Goal: Information Seeking & Learning: Learn about a topic

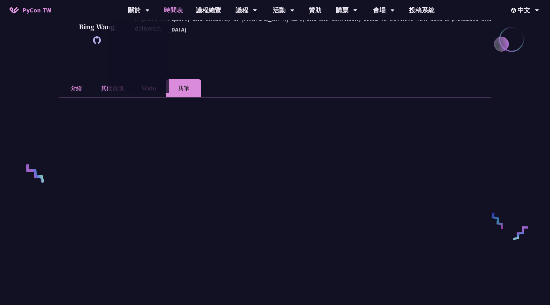
click at [167, 11] on link "時間表" at bounding box center [174, 10] width 32 height 20
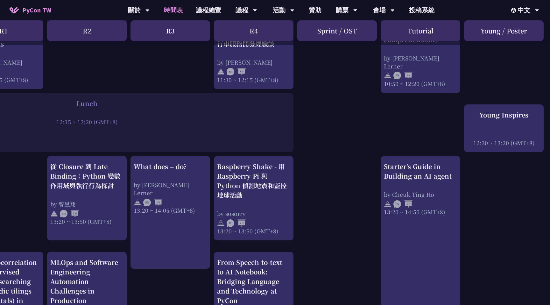
scroll to position [440, 126]
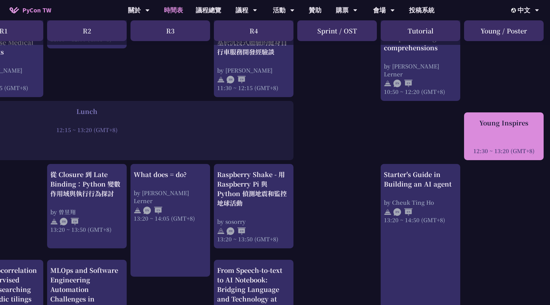
click at [524, 137] on div "Young Inspires 12:30 ~ 13:20 (GMT+8)" at bounding box center [503, 136] width 73 height 37
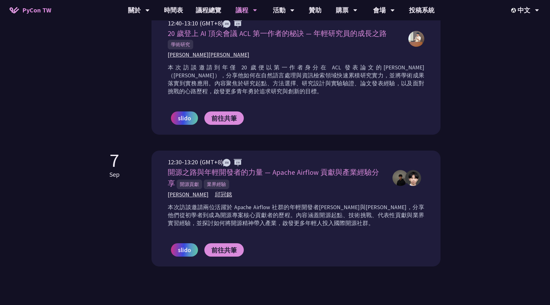
scroll to position [396, 0]
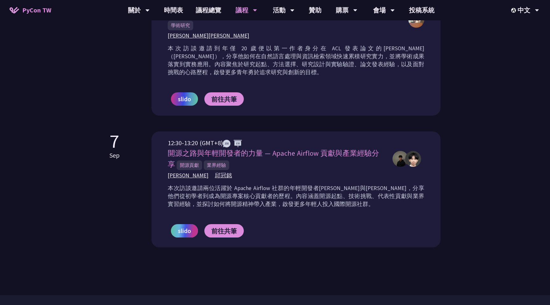
click at [183, 232] on span "slido" at bounding box center [184, 231] width 13 height 10
click at [231, 235] on link "前往共筆" at bounding box center [223, 230] width 39 height 13
click at [144, 224] on div "[DATE] 12:30-13:20 (GMT+8) 開源之路與年輕開發者的力量 — Apache Airflow 貢獻與產業經驗分享 開源貢獻 業界經驗 […" at bounding box center [275, 190] width 331 height 116
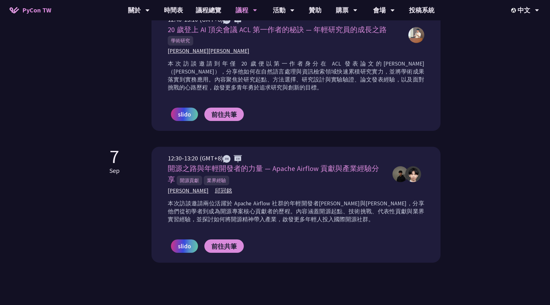
scroll to position [378, 0]
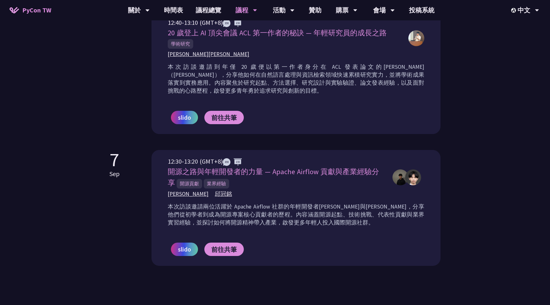
click at [182, 214] on p "本次訪談邀請兩位活躍於 Apache Airflow 社群的年輕開發者[PERSON_NAME]與[PERSON_NAME]，分享他們從初學者到成為開源專案核…" at bounding box center [296, 215] width 257 height 24
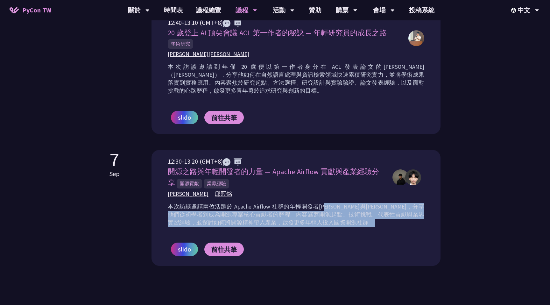
click at [182, 214] on p "本次訪談邀請兩位活躍於 Apache Airflow 社群的年輕開發者[PERSON_NAME]與[PERSON_NAME]，分享他們從初學者到成為開源專案核…" at bounding box center [296, 215] width 257 height 24
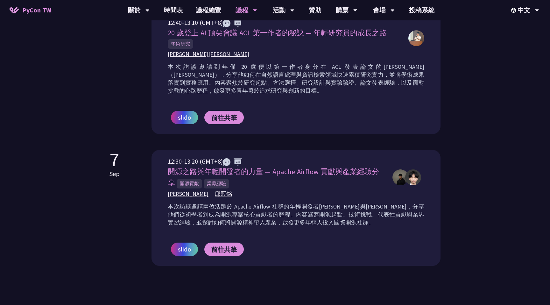
click at [244, 204] on p "本次訪談邀請兩位活躍於 Apache Airflow 社群的年輕開發者[PERSON_NAME]與[PERSON_NAME]，分享他們從初學者到成為開源專案核…" at bounding box center [296, 215] width 257 height 24
click at [329, 205] on p "本次訪談邀請兩位活躍於 Apache Airflow 社群的年輕開發者[PERSON_NAME]與[PERSON_NAME]，分享他們從初學者到成為開源專案核…" at bounding box center [296, 215] width 257 height 24
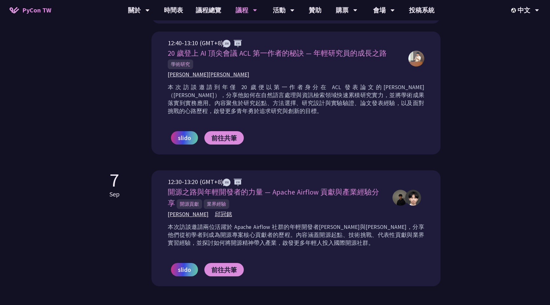
scroll to position [354, 0]
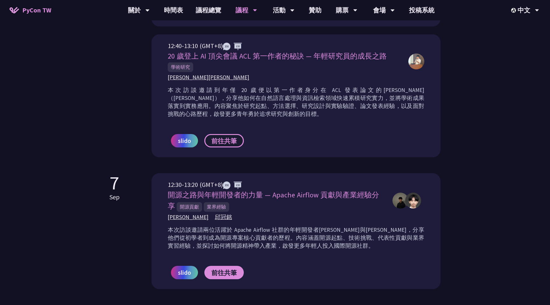
click at [219, 137] on span "前往共筆" at bounding box center [223, 141] width 25 height 8
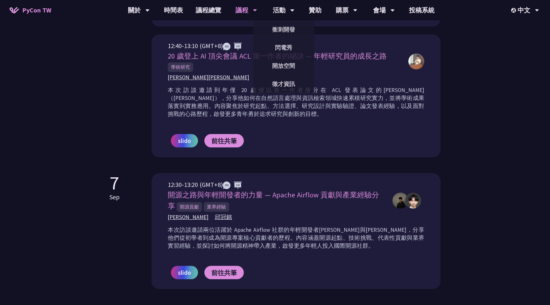
click at [399, 88] on p "本次訪談邀請到年僅 20 歲便以第一作者身分在 ACL 發表論文的[PERSON_NAME]（[PERSON_NAME]），分享他如何在自然語言處理與資訊檢索…" at bounding box center [296, 102] width 257 height 32
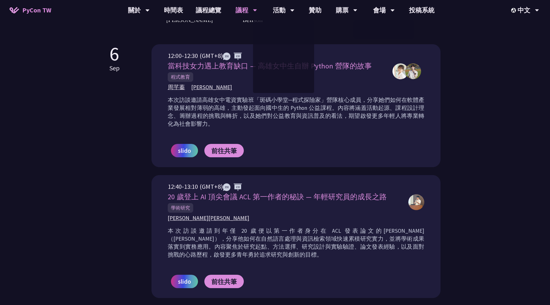
scroll to position [0, 0]
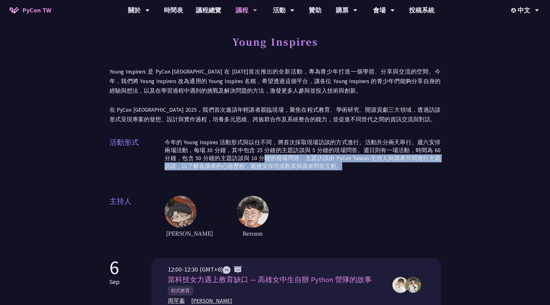
drag, startPoint x: 252, startPoint y: 158, endPoint x: 266, endPoint y: 175, distance: 21.7
click at [267, 175] on div "活動形式 今年的 Young Inspires 活動形式與以往不同，將首次採取現場訪談的方式進行。活動共分兩天舉行。週六安排兩場活動，每場 30 分鐘，其中包…" at bounding box center [275, 157] width 331 height 40
click at [343, 175] on div "活動形式 今年的 Young Inspires 活動形式與以往不同，將首次採取現場訪談的方式進行。活動共分兩天舉行。週六安排兩場活動，每場 30 分鐘，其中包…" at bounding box center [275, 157] width 331 height 40
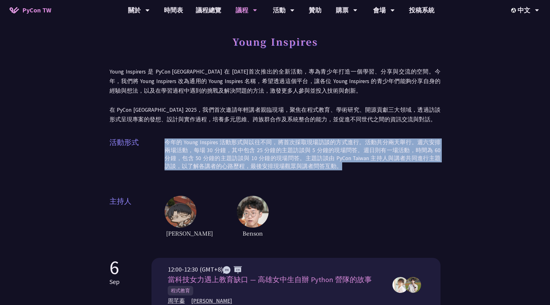
drag, startPoint x: 343, startPoint y: 175, endPoint x: 327, endPoint y: 133, distance: 44.2
click at [327, 133] on div "Young Inspires Young Inspirers 是 PyCon [GEOGRAPHIC_DATA] 在 [DATE]首次推出的全新活動，專為青少…" at bounding box center [275, 135] width 331 height 207
drag, startPoint x: 327, startPoint y: 133, endPoint x: 333, endPoint y: 174, distance: 40.5
click at [333, 174] on div "Young Inspires Young Inspirers 是 PyCon [GEOGRAPHIC_DATA] 在 [DATE]首次推出的全新活動，專為青少…" at bounding box center [275, 135] width 331 height 207
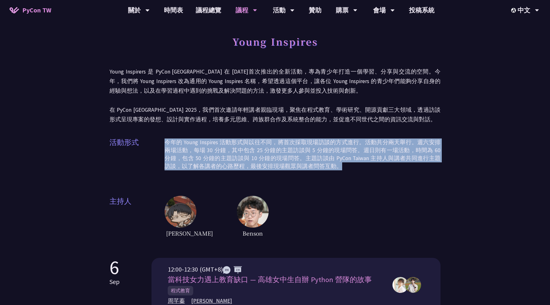
click at [333, 174] on div "活動形式 今年的 Young Inspires 活動形式與以往不同，將首次採取現場訪談的方式進行。活動共分兩天舉行。週六安排兩場活動，每場 30 分鐘，其中包…" at bounding box center [275, 157] width 331 height 40
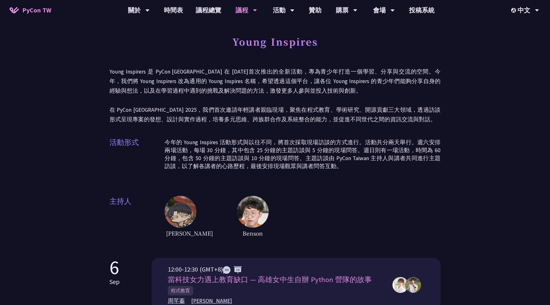
click at [333, 174] on div "活動形式 今年的 Young Inspires 活動形式與以往不同，將首次採取現場訪談的方式進行。活動共分兩天舉行。週六安排兩場活動，每場 30 分鐘，其中包…" at bounding box center [275, 157] width 331 height 40
click at [329, 164] on p "今年的 Young Inspires 活動形式與以往不同，將首次採取現場訪談的方式進行。活動共分兩天舉行。週六安排兩場活動，每場 30 分鐘，其中包含 25 …" at bounding box center [303, 155] width 276 height 32
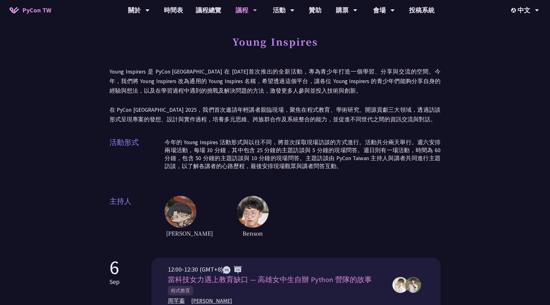
click at [329, 164] on p "今年的 Young Inspires 活動形式與以往不同，將首次採取現場訪談的方式進行。活動共分兩天舉行。週六安排兩場活動，每場 30 分鐘，其中包含 25 …" at bounding box center [303, 155] width 276 height 32
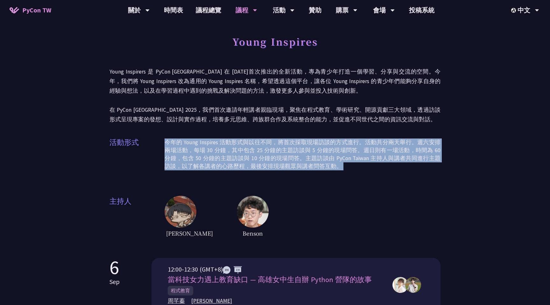
click at [329, 164] on p "今年的 Young Inspires 活動形式與以往不同，將首次採取現場訪談的方式進行。活動共分兩天舉行。週六安排兩場活動，每場 30 分鐘，其中包含 25 …" at bounding box center [303, 155] width 276 height 32
click at [329, 175] on div "活動形式 今年的 Young Inspires 活動形式與以往不同，將首次採取現場訪談的方式進行。活動共分兩天舉行。週六安排兩場活動，每場 30 分鐘，其中包…" at bounding box center [275, 157] width 331 height 40
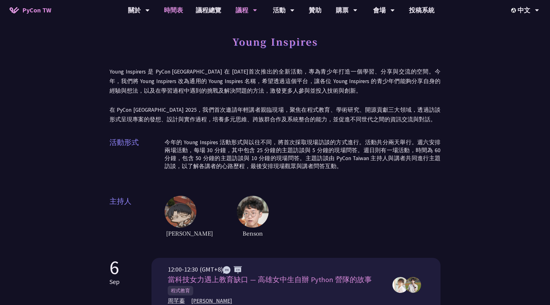
click at [171, 8] on link "時間表" at bounding box center [174, 10] width 32 height 20
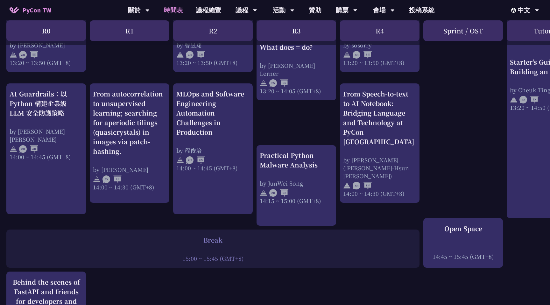
scroll to position [574, 0]
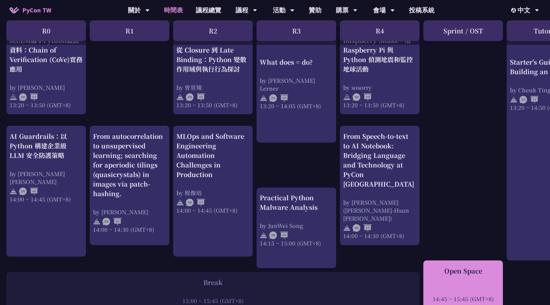
click at [444, 278] on div "Open Space 14:45 ~ 15:45 (GMT+8)" at bounding box center [463, 284] width 73 height 37
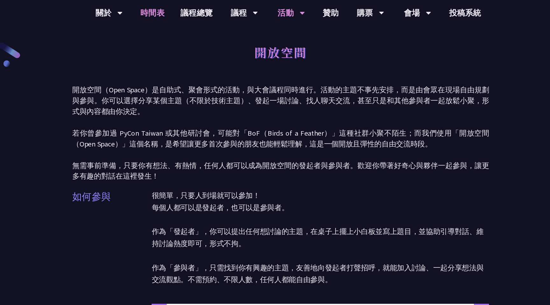
click at [175, 8] on link "時間表" at bounding box center [174, 10] width 32 height 20
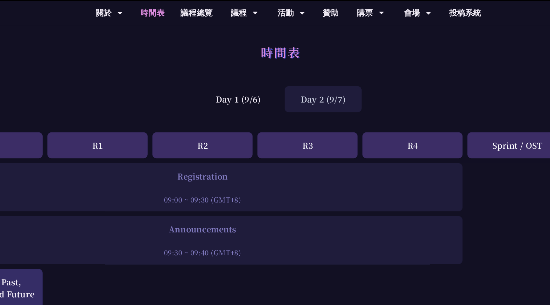
scroll to position [574, 0]
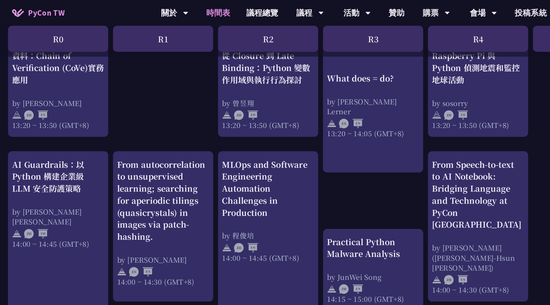
click at [131, 88] on div "print("Hello World")，然後呢？ by [PERSON_NAME] 10:50 ~ 11:35 (GMT+8) What does = do…" at bounding box center [338, 45] width 676 height 990
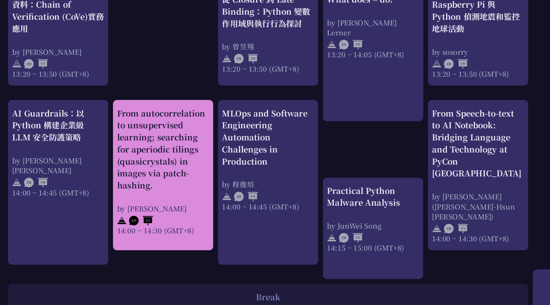
scroll to position [557, 0]
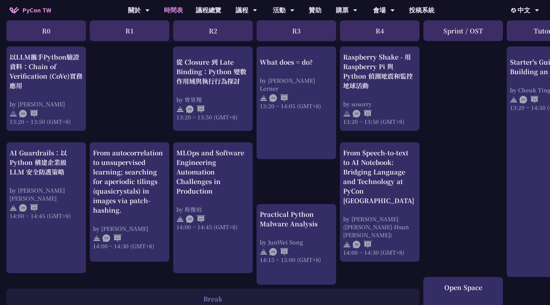
click at [148, 113] on div "print("Hello World")，然後呢？ by [PERSON_NAME] 10:50 ~ 11:35 (GMT+8) What does = do…" at bounding box center [338, 67] width 676 height 990
click at [141, 124] on div "print("Hello World")，然後呢？ by [PERSON_NAME] 10:50 ~ 11:35 (GMT+8) What does = do…" at bounding box center [338, 67] width 676 height 990
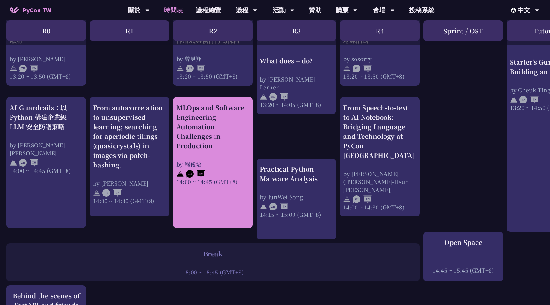
scroll to position [585, 0]
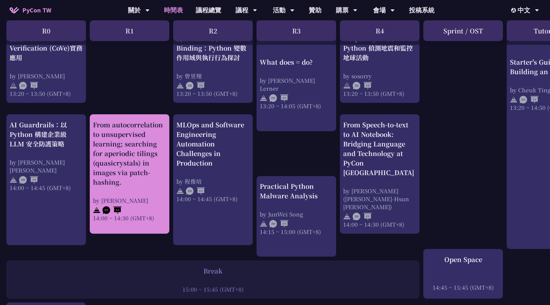
click at [142, 179] on div "From autocorrelation to unsupervised learning; searching for aperiodic tilings …" at bounding box center [129, 153] width 73 height 67
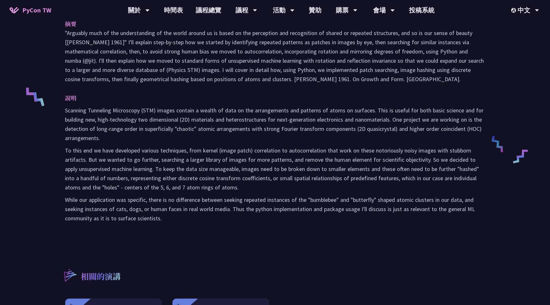
scroll to position [67, 0]
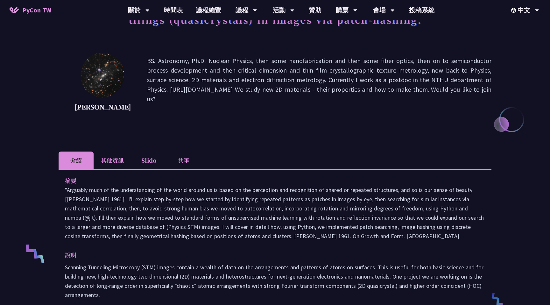
click at [191, 169] on li "共筆" at bounding box center [183, 161] width 35 height 18
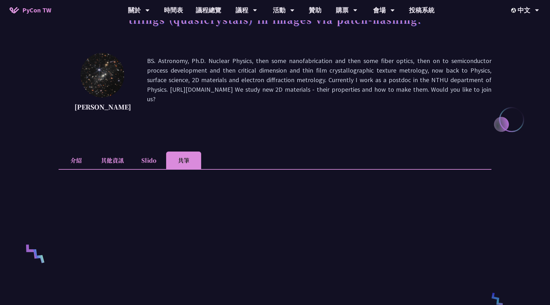
click at [130, 169] on li "其他資訊" at bounding box center [113, 161] width 38 height 18
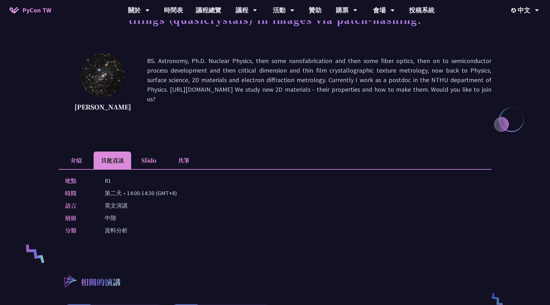
click at [150, 169] on li "Slido" at bounding box center [148, 161] width 35 height 18
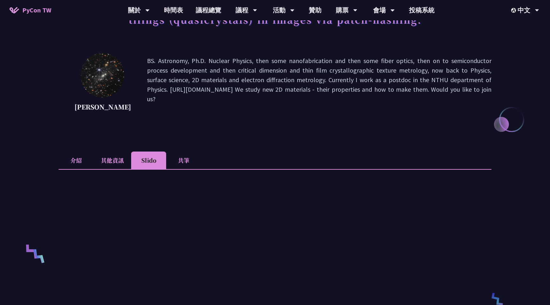
click at [188, 169] on li "共筆" at bounding box center [183, 161] width 35 height 18
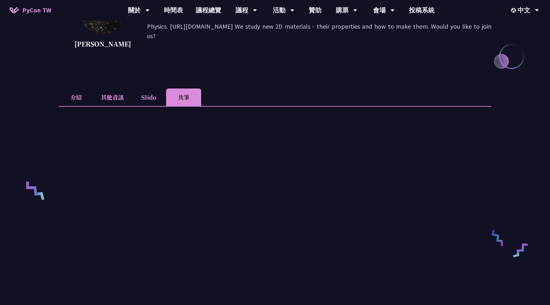
scroll to position [104, 0]
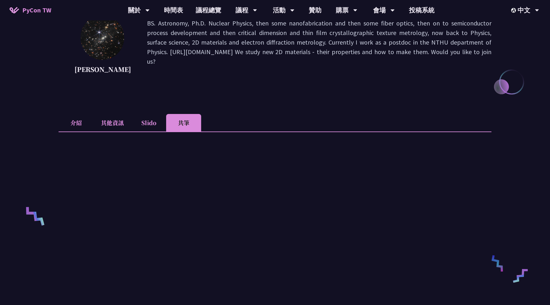
click at [81, 132] on li "介紹" at bounding box center [76, 123] width 35 height 18
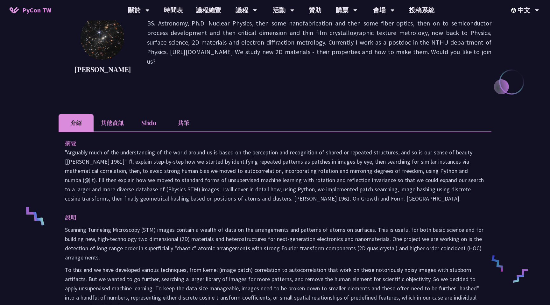
scroll to position [0, 0]
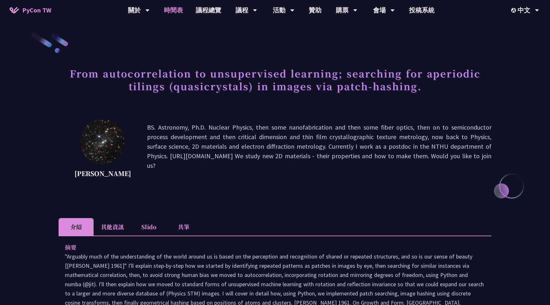
click at [169, 6] on link "時間表" at bounding box center [174, 10] width 32 height 20
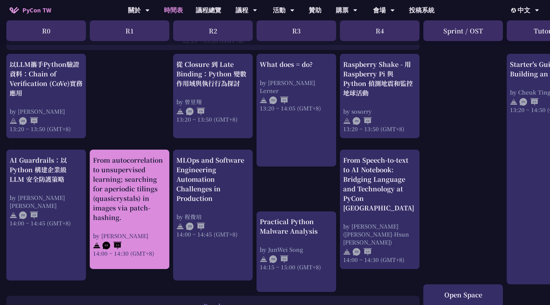
scroll to position [516, 0]
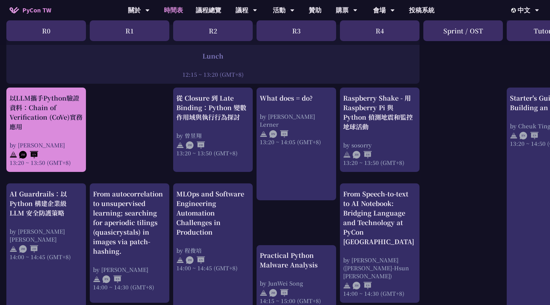
click at [52, 136] on div "以LLM攜手Python驗證資料：Chain of Verification (CoVe)實務應用 by [PERSON_NAME] 13:20 ~ 13:5…" at bounding box center [46, 129] width 73 height 73
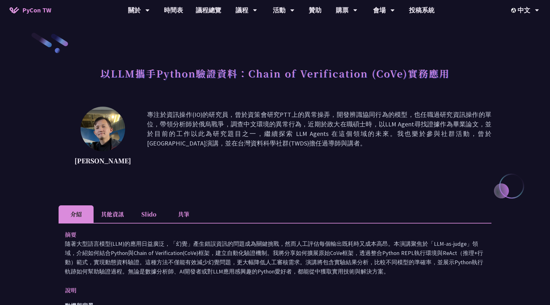
click at [189, 210] on li "共筆" at bounding box center [183, 214] width 35 height 18
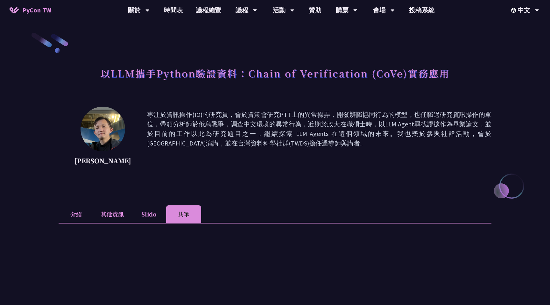
click at [78, 209] on li "介紹" at bounding box center [76, 214] width 35 height 18
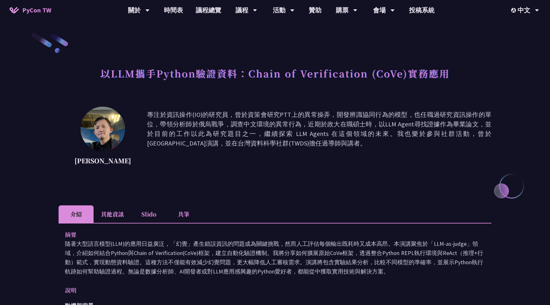
click at [176, 215] on li "共筆" at bounding box center [183, 214] width 35 height 18
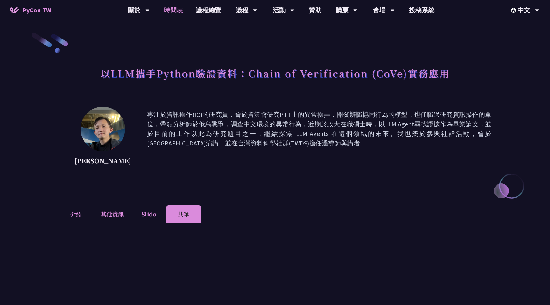
click at [173, 16] on link "時間表" at bounding box center [174, 10] width 32 height 20
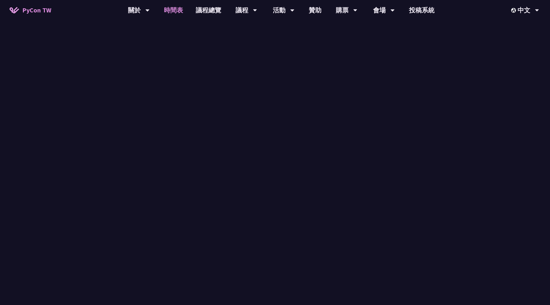
scroll to position [516, 0]
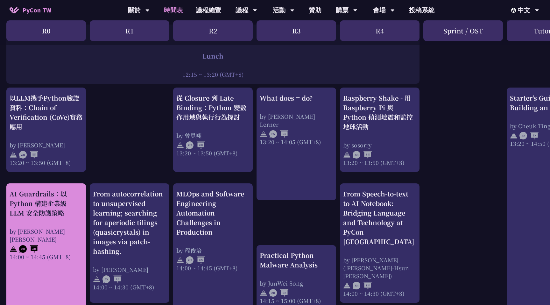
click at [66, 216] on div "AI Guardrails：以 Python 構建企業級 LLM 安全防護策略" at bounding box center [46, 203] width 73 height 29
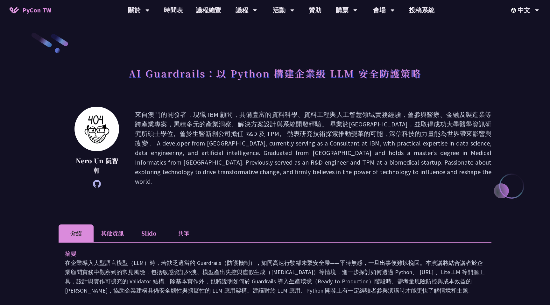
click at [182, 238] on li "共筆" at bounding box center [183, 233] width 35 height 18
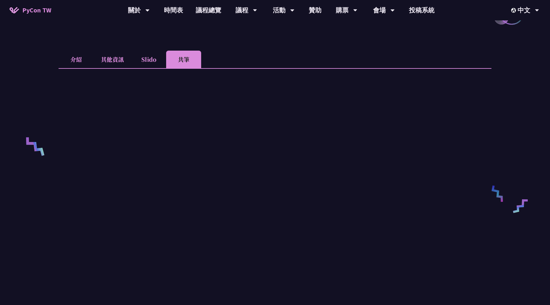
scroll to position [197, 0]
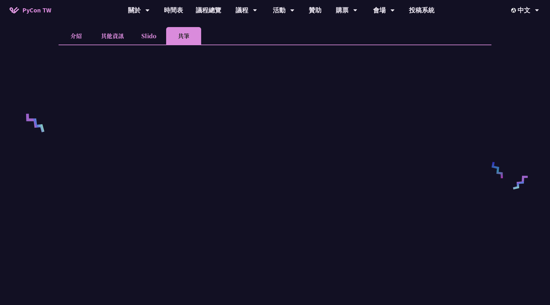
click at [503, 62] on div "AI Guardrails：以 Python 構建企業級 LLM 安全防護策略 Nero Un [PERSON_NAME] 介紹 其他資訊 Slido 共筆 …" at bounding box center [275, 176] width 550 height 746
